Goal: Find specific page/section: Find specific page/section

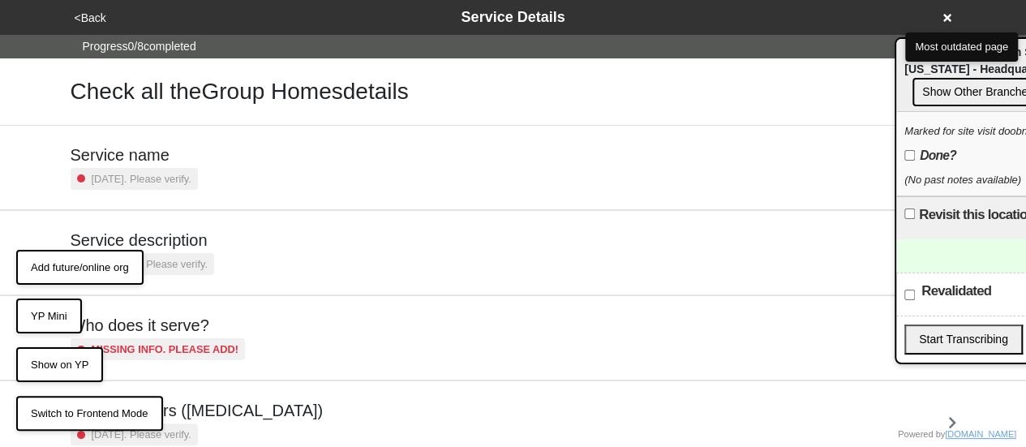
click at [946, 14] on icon at bounding box center [947, 17] width 8 height 11
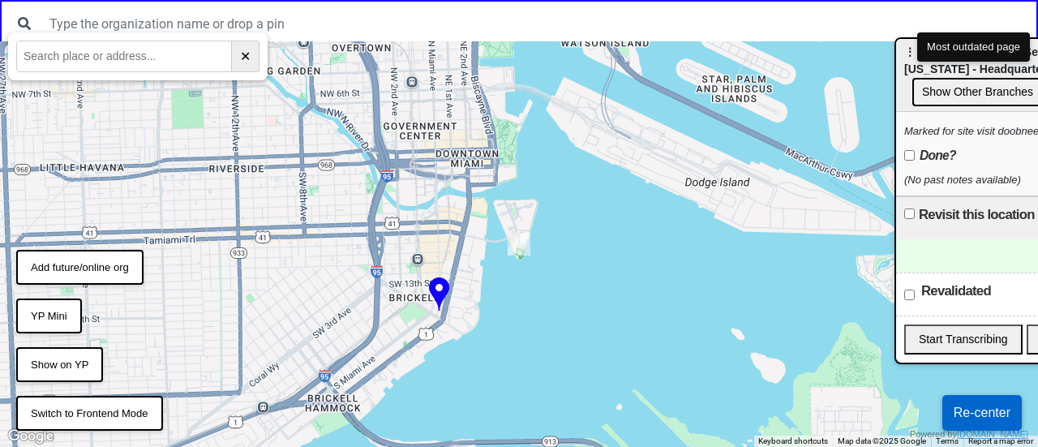
click at [976, 406] on button "Re-center" at bounding box center [981, 413] width 79 height 36
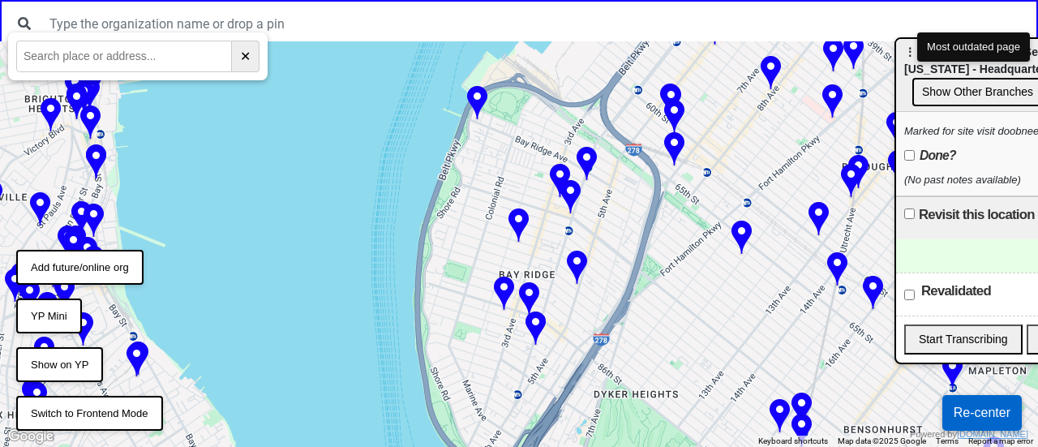
click at [572, 301] on div at bounding box center [519, 243] width 1038 height 405
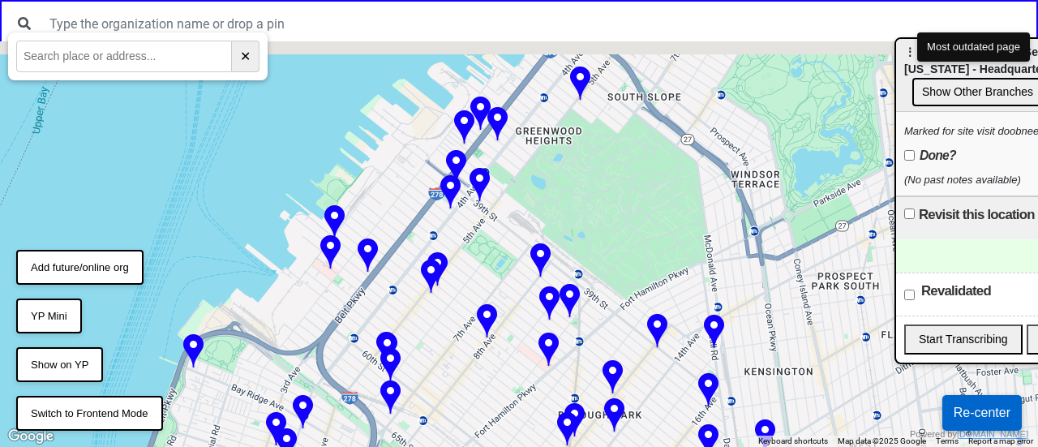
drag, startPoint x: 740, startPoint y: 144, endPoint x: 482, endPoint y: 455, distance: 404.3
click at [482, 0] on html "← Move left → Move right ↑ Move up ↓ Move down + Zoom in - Zoom out Home Jump l…" at bounding box center [519, 0] width 1038 height 0
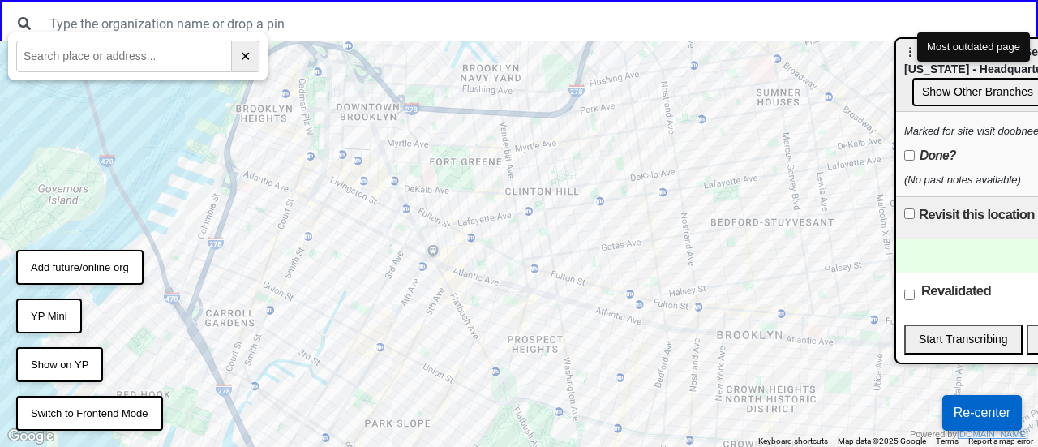
drag, startPoint x: 968, startPoint y: 41, endPoint x: 977, endPoint y: 41, distance: 9.0
click at [977, 41] on button "Most outdated page" at bounding box center [973, 46] width 113 height 29
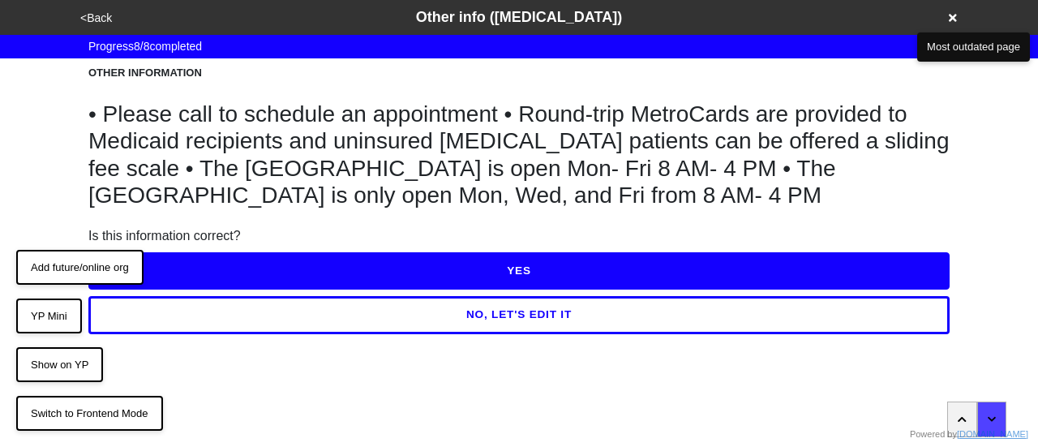
click at [65, 309] on button "YP Mini" at bounding box center [49, 316] width 66 height 36
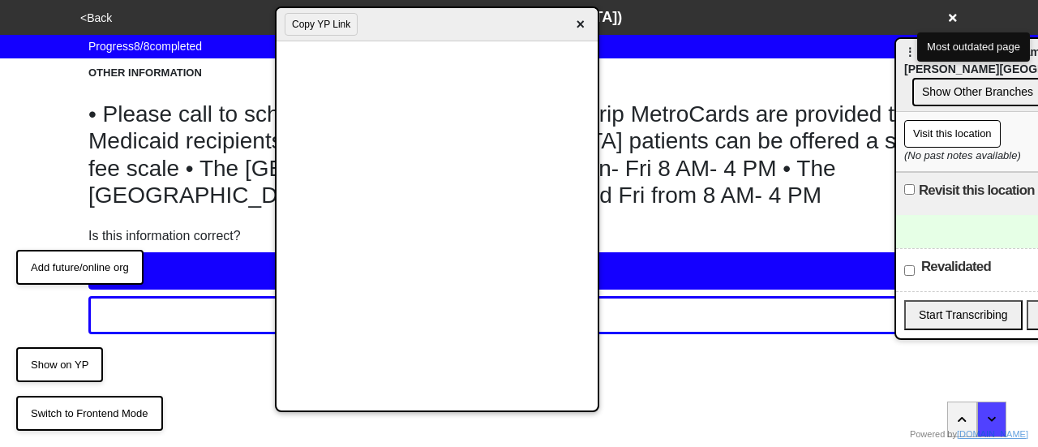
drag, startPoint x: 484, startPoint y: 111, endPoint x: 467, endPoint y: 14, distance: 98.8
click at [467, 14] on div "Copy YP Link ×" at bounding box center [437, 24] width 321 height 33
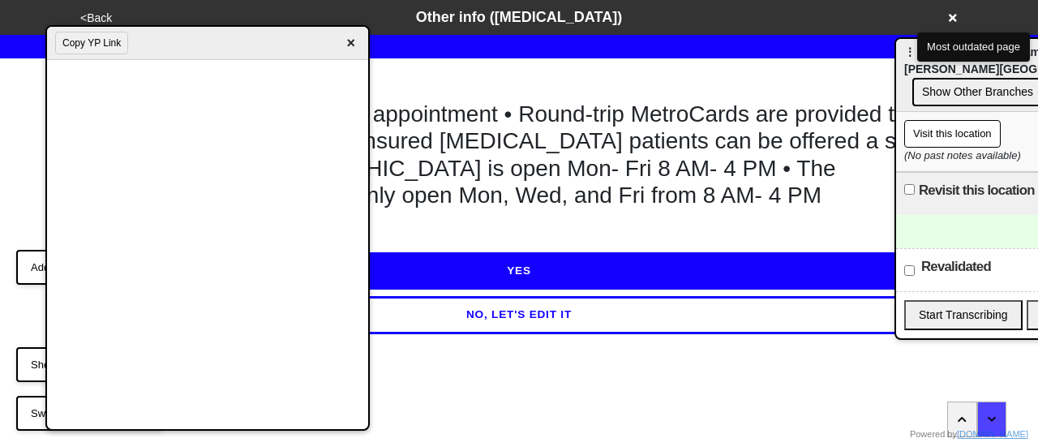
drag, startPoint x: 409, startPoint y: 17, endPoint x: 180, endPoint y: 42, distance: 230.8
click at [180, 42] on div "Copy YP Link ×" at bounding box center [207, 43] width 321 height 33
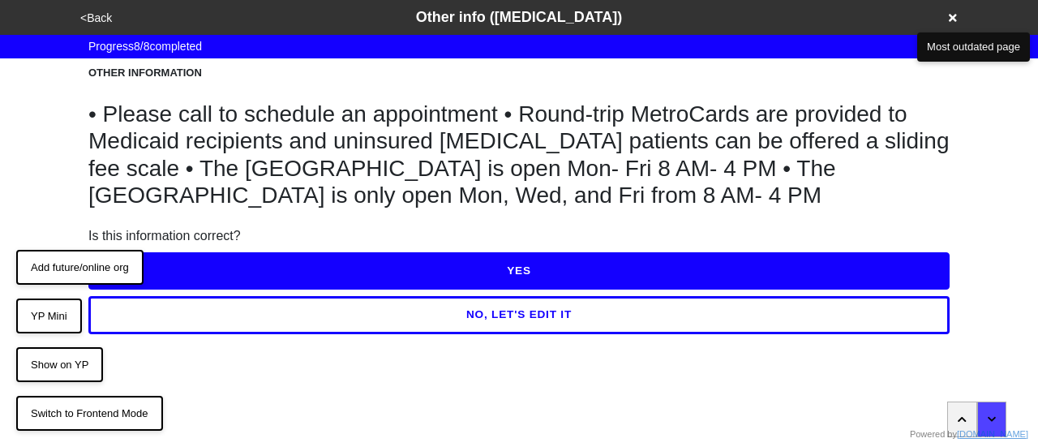
click at [41, 314] on button "YP Mini" at bounding box center [49, 316] width 66 height 36
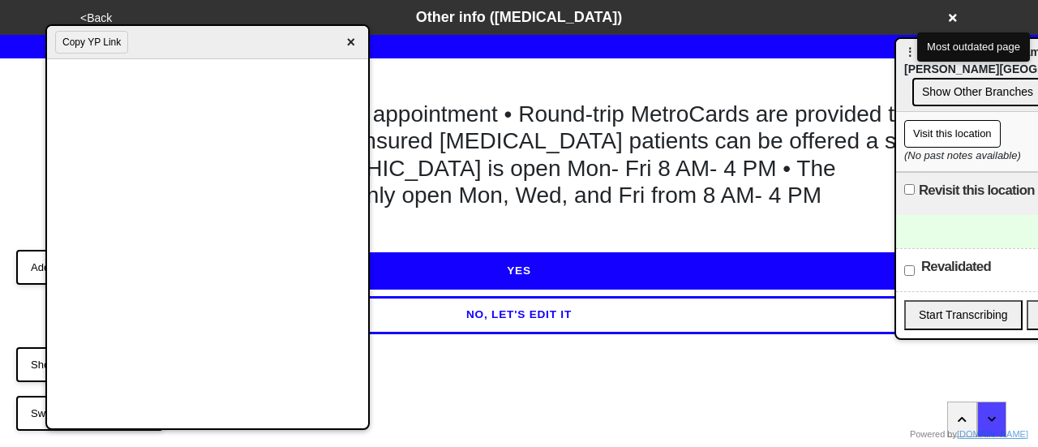
click at [348, 42] on span "×" at bounding box center [350, 43] width 19 height 22
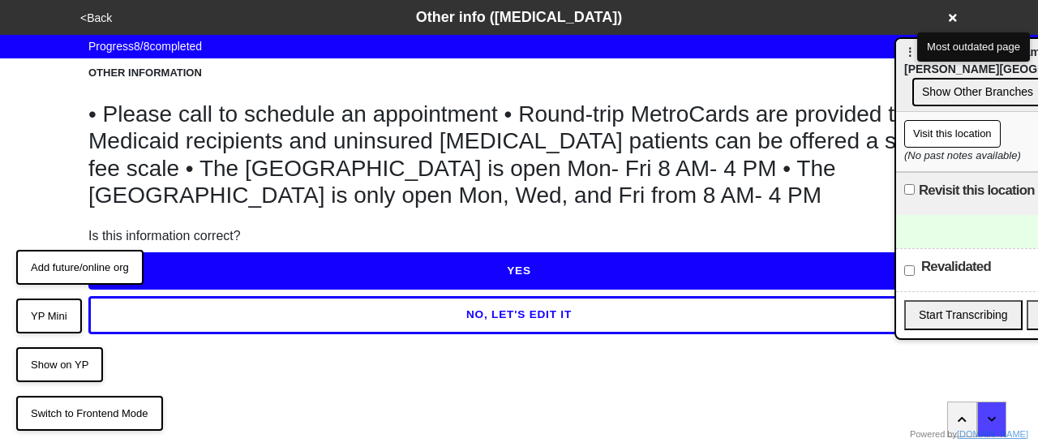
click at [75, 364] on button "Show on YP" at bounding box center [59, 365] width 87 height 36
